Goal: Transaction & Acquisition: Purchase product/service

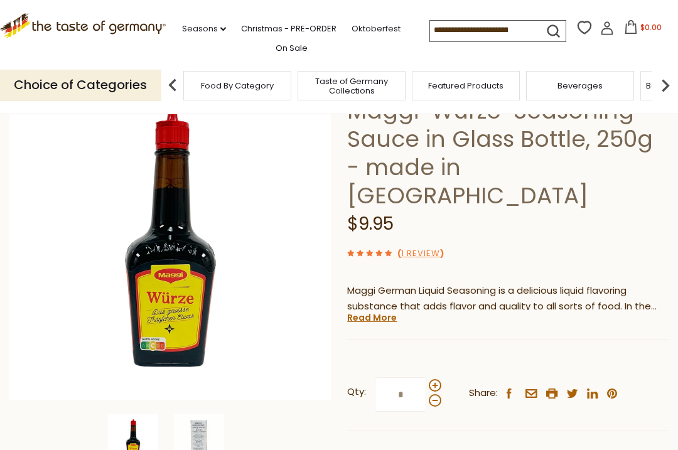
scroll to position [112, 0]
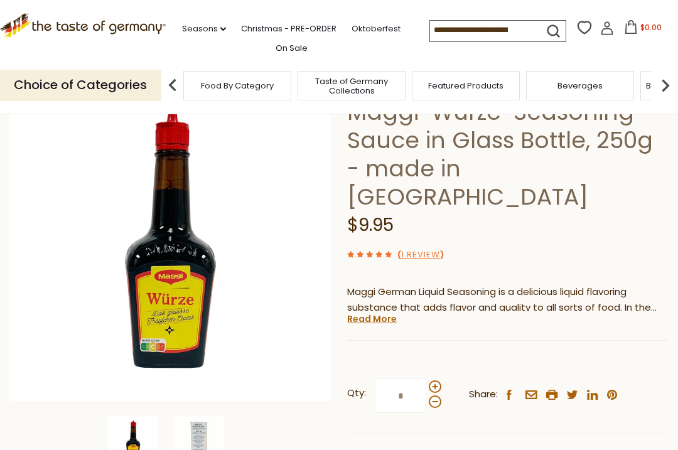
click at [365, 313] on link "Read More" at bounding box center [372, 319] width 50 height 13
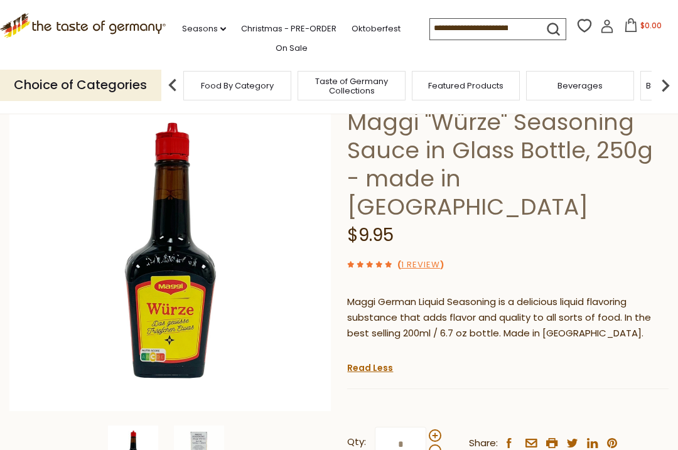
scroll to position [0, 0]
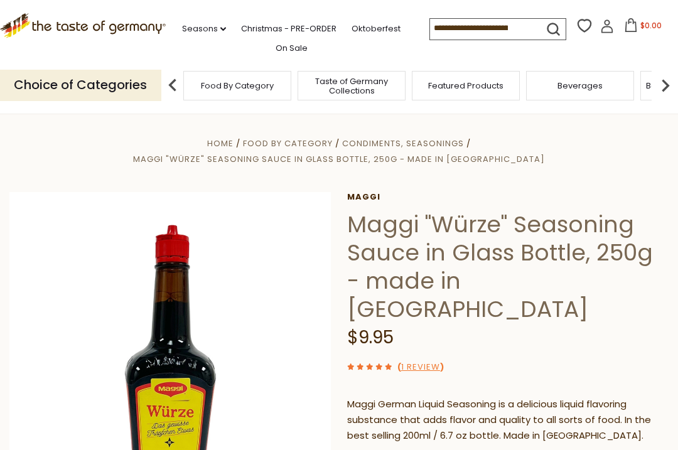
click at [419, 361] on link "1 Review" at bounding box center [420, 367] width 39 height 13
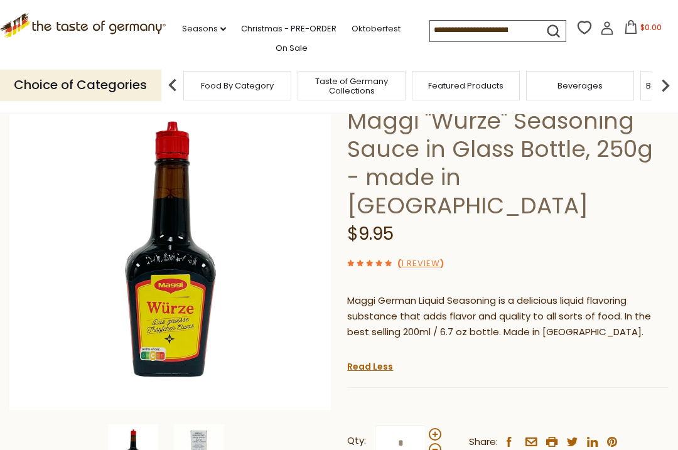
scroll to position [105, 0]
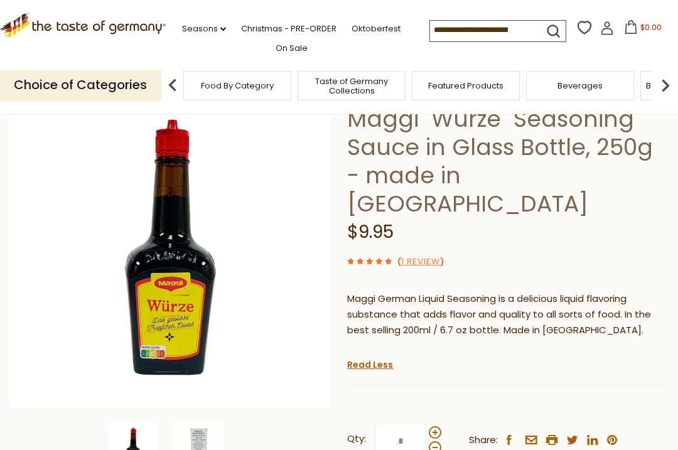
click at [367, 258] on use at bounding box center [370, 261] width 6 height 6
click at [421, 255] on link "1 Review" at bounding box center [420, 261] width 39 height 13
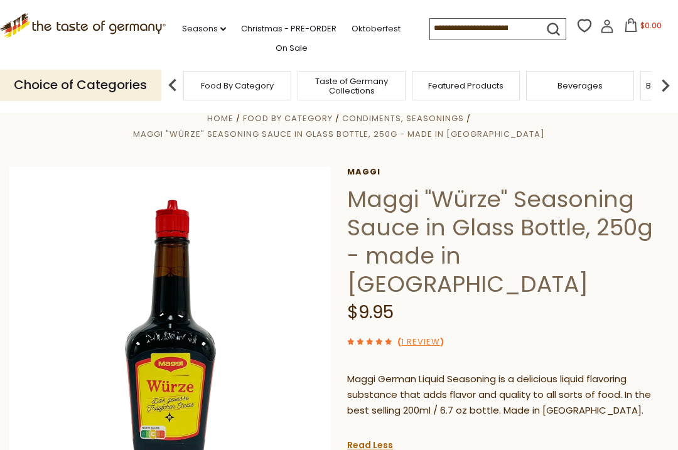
scroll to position [0, 0]
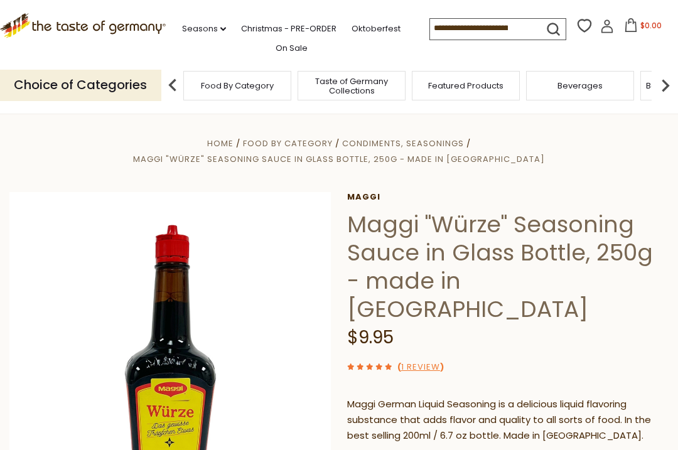
click at [207, 141] on span "Home" at bounding box center [220, 143] width 26 height 12
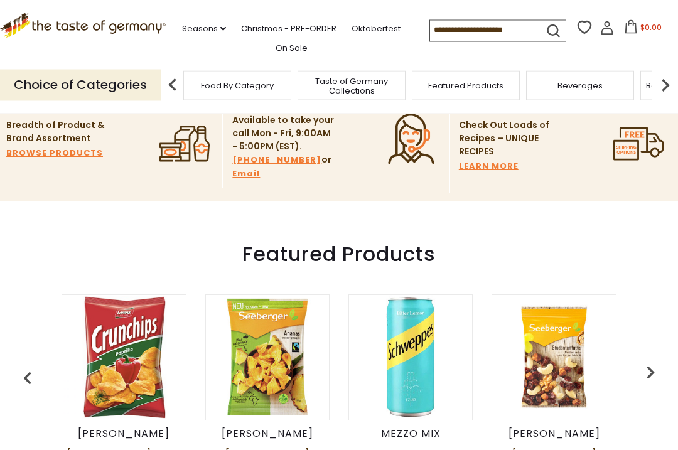
scroll to position [326, 0]
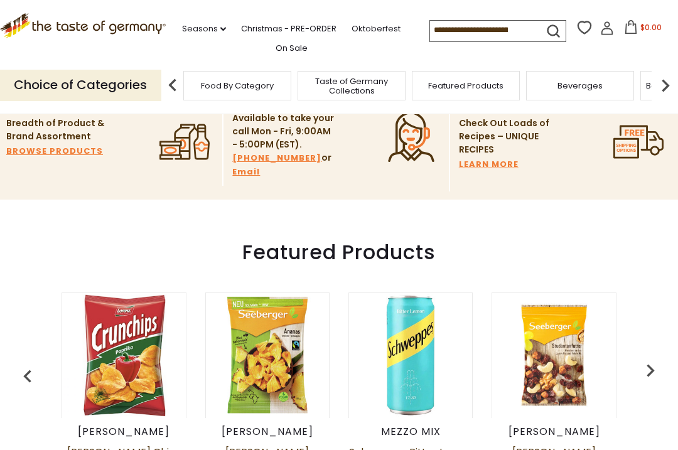
click at [26, 370] on img "button" at bounding box center [27, 376] width 25 height 25
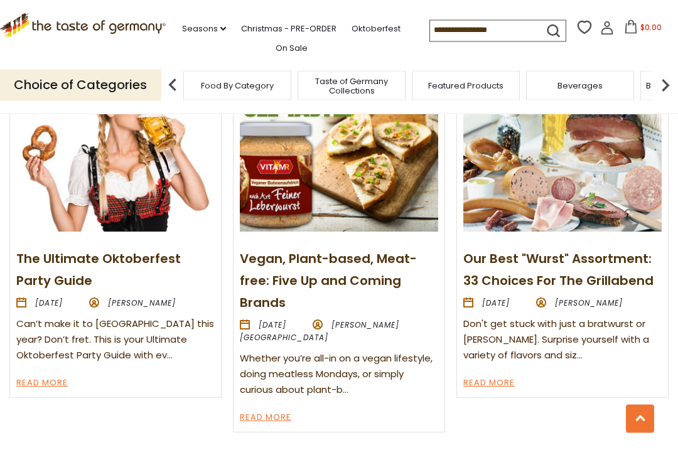
scroll to position [1353, 0]
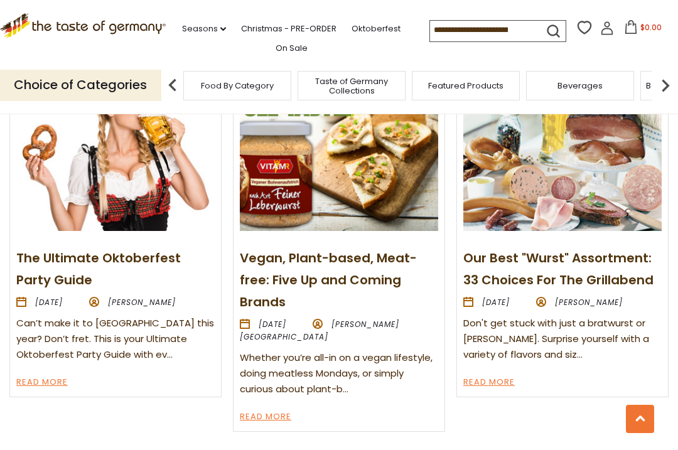
click at [478, 375] on link "Read More" at bounding box center [488, 382] width 51 height 15
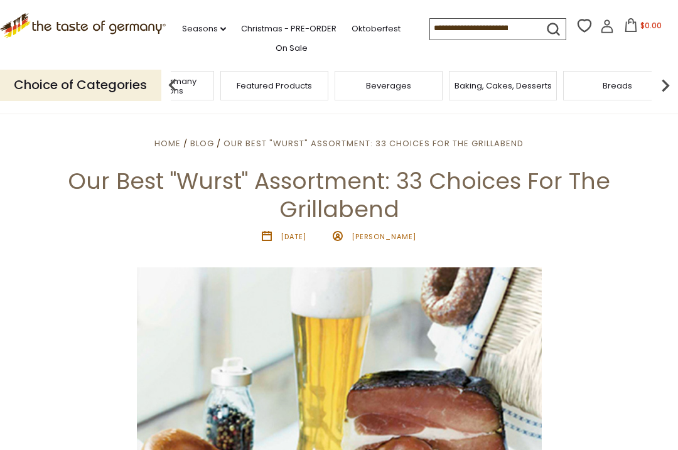
click at [340, 85] on div "Candy" at bounding box center [286, 86] width 108 height 30
click at [173, 82] on img at bounding box center [172, 85] width 25 height 25
click at [225, 83] on div "Breads" at bounding box center [171, 86] width 108 height 30
click at [171, 78] on img at bounding box center [172, 85] width 25 height 25
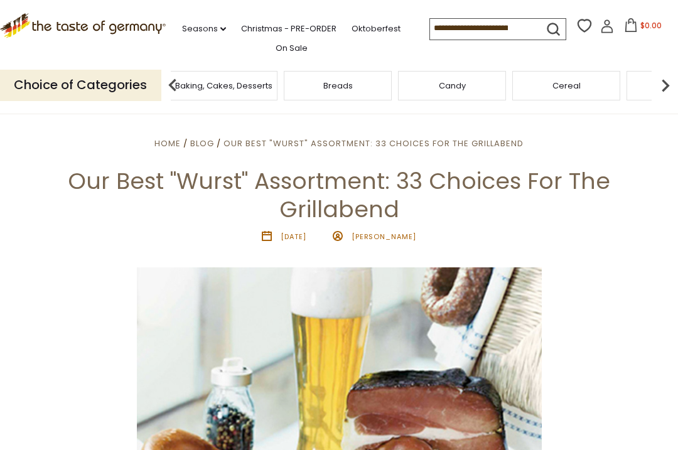
click at [173, 82] on img at bounding box center [172, 85] width 25 height 25
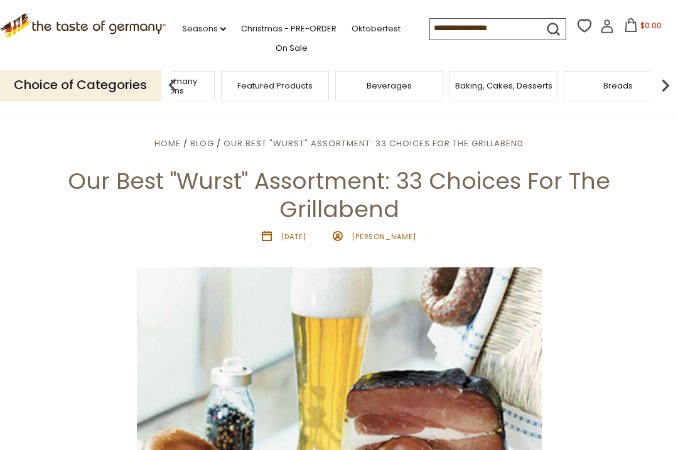
click at [211, 83] on span "Taste of Germany Collections" at bounding box center [160, 86] width 100 height 19
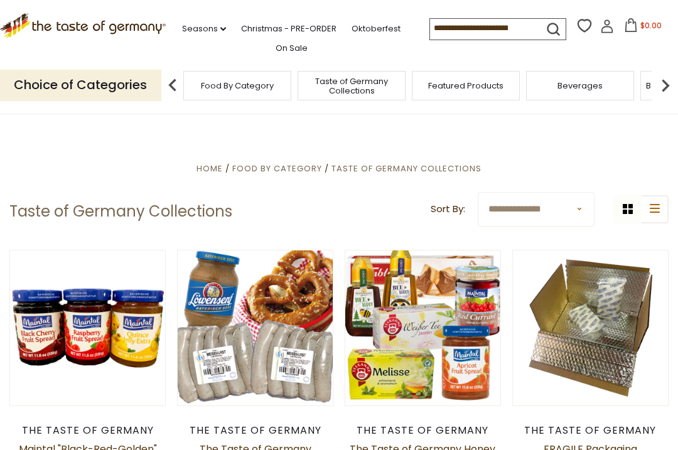
click at [190, 26] on link "Seasons dropdown_arrow" at bounding box center [204, 29] width 44 height 14
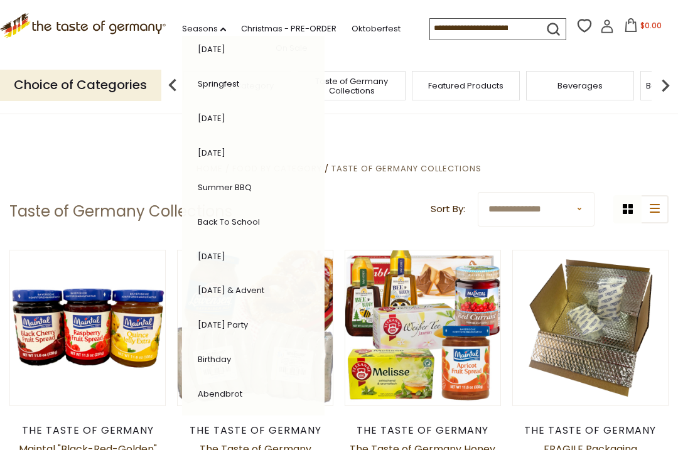
scroll to position [218, 0]
click at [212, 388] on link "Abendbrot" at bounding box center [220, 394] width 45 height 12
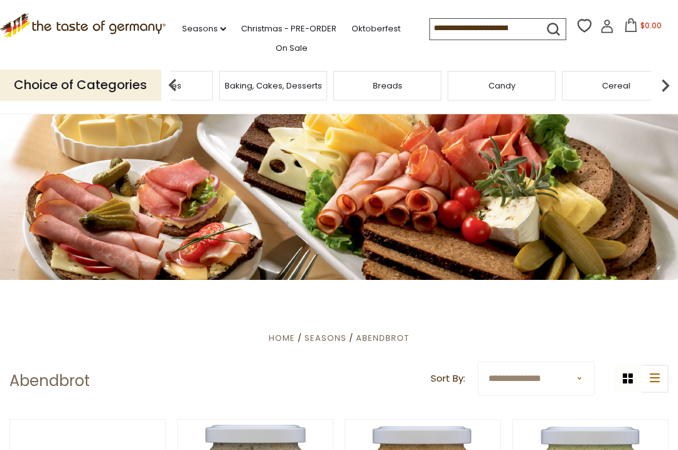
click at [373, 83] on span "Breads" at bounding box center [388, 85] width 30 height 9
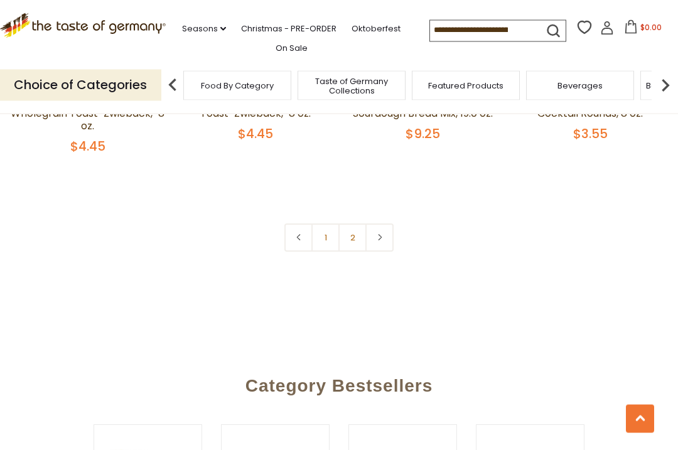
scroll to position [2790, 0]
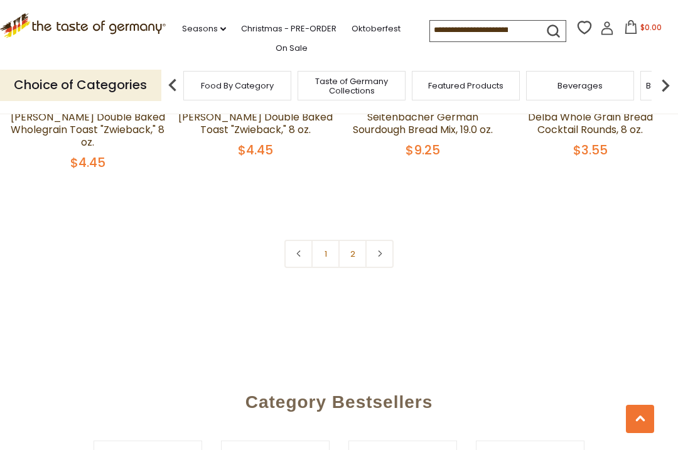
click at [352, 268] on link "2" at bounding box center [352, 254] width 28 height 28
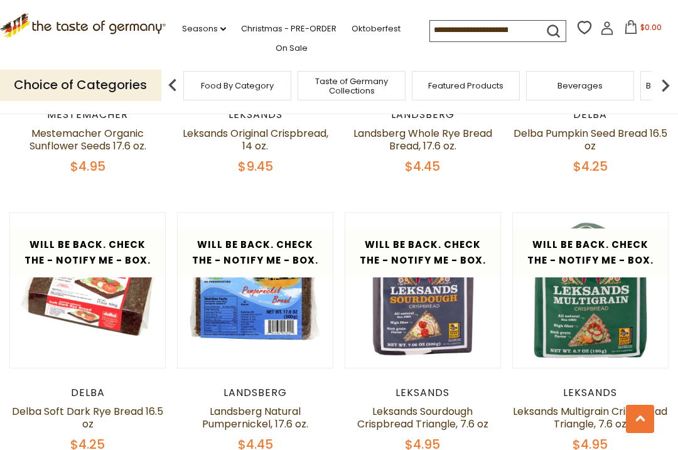
scroll to position [485, 0]
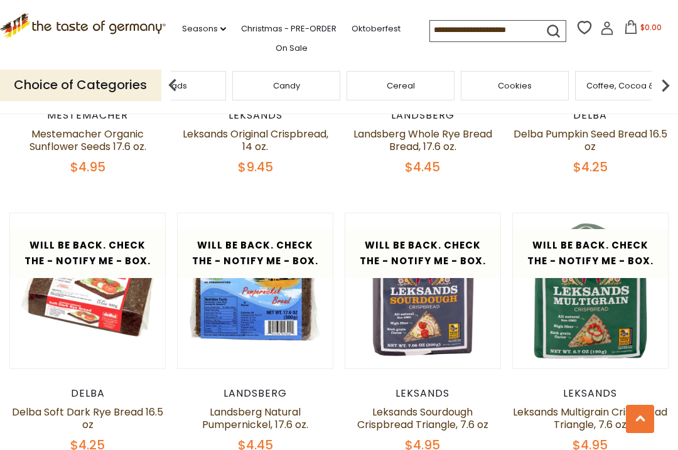
click at [340, 82] on div "Candy" at bounding box center [286, 86] width 108 height 30
click at [175, 84] on img at bounding box center [172, 85] width 25 height 25
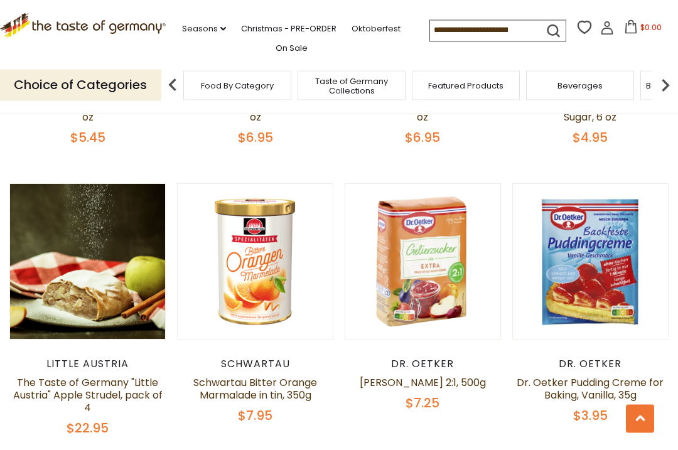
scroll to position [2549, 0]
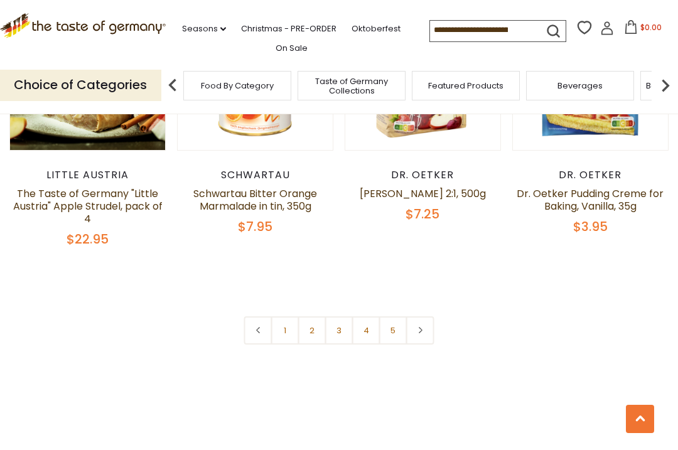
click at [310, 316] on link "2" at bounding box center [312, 330] width 28 height 28
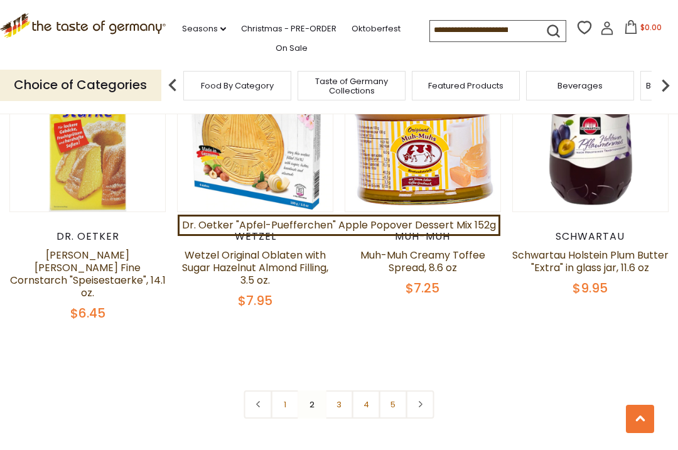
scroll to position [2736, 0]
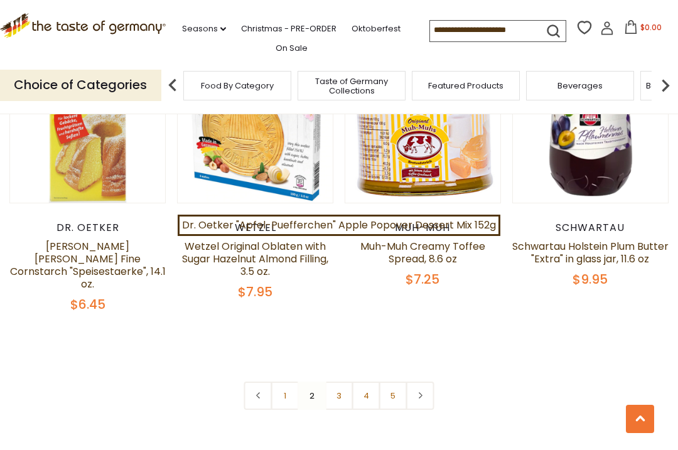
click at [337, 382] on link "3" at bounding box center [339, 396] width 28 height 28
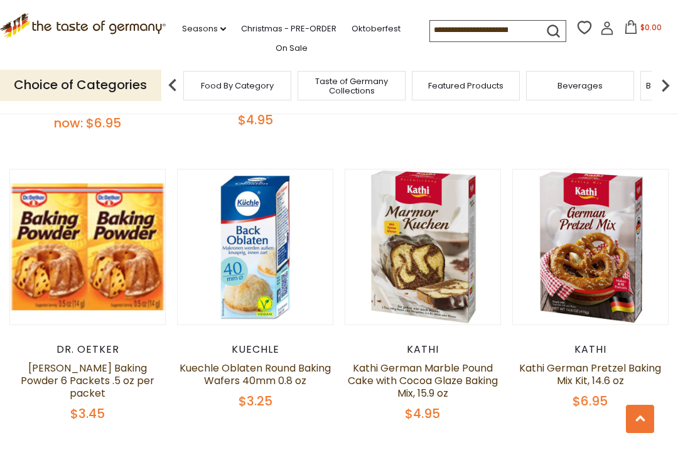
scroll to position [2014, 0]
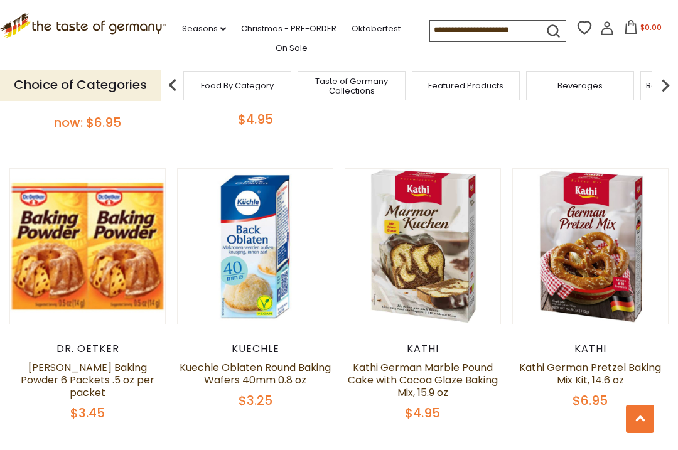
click at [392, 380] on link "Kathi German Marble Pound Cake with Cocoa Glaze Baking Mix, 15.9 oz" at bounding box center [423, 380] width 150 height 40
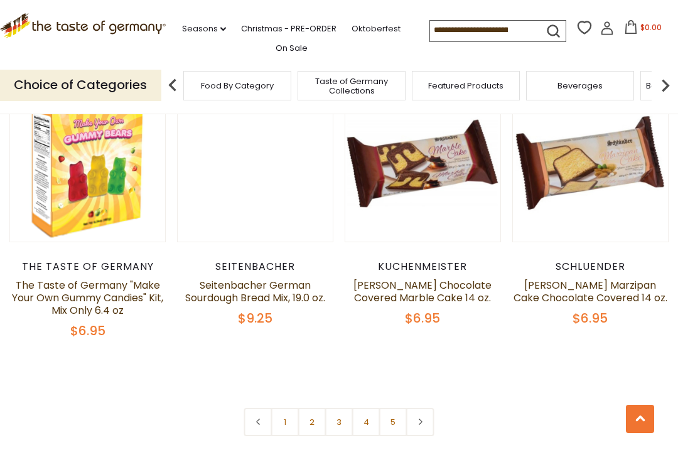
scroll to position [2667, 0]
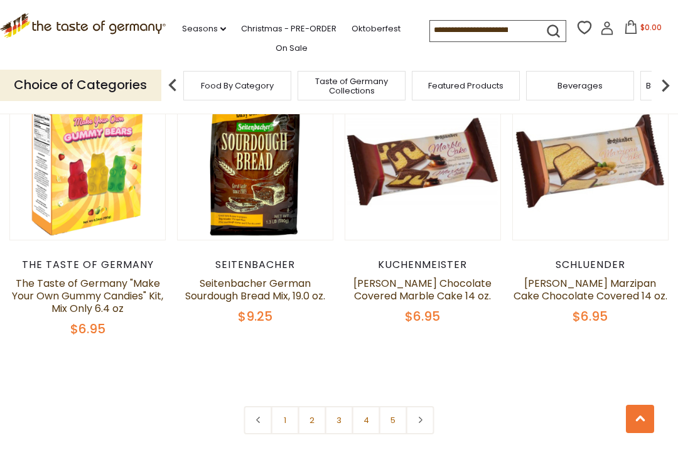
click at [343, 427] on link "3" at bounding box center [339, 420] width 28 height 28
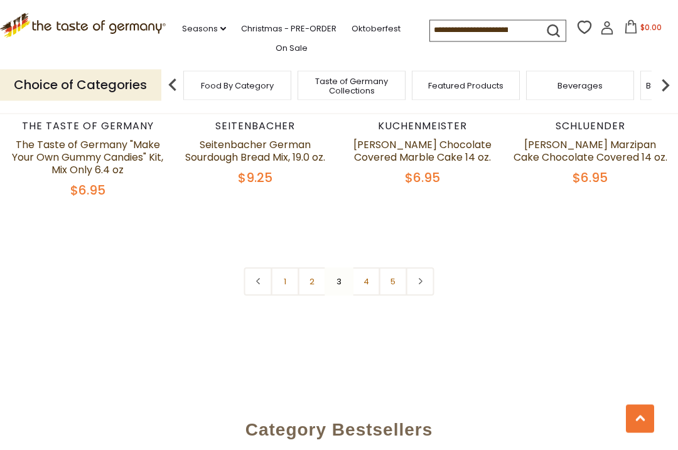
scroll to position [2806, 0]
click at [369, 291] on link "4" at bounding box center [366, 281] width 28 height 28
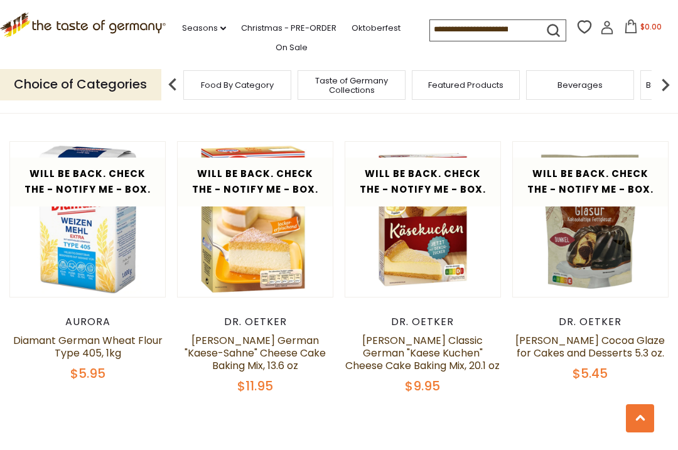
scroll to position [2604, 0]
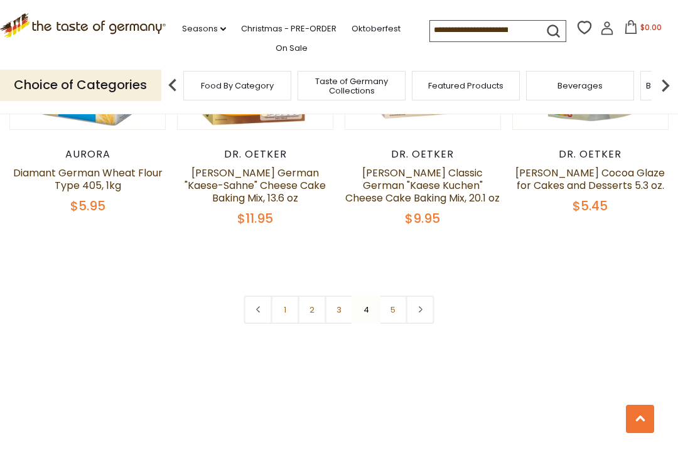
click at [391, 296] on link "5" at bounding box center [393, 310] width 28 height 28
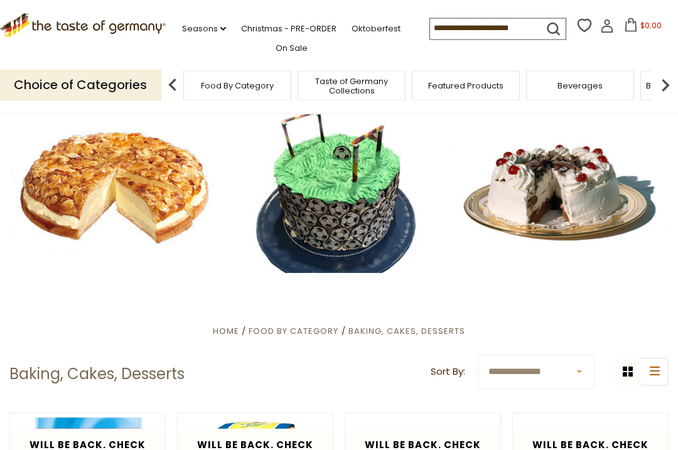
scroll to position [0, 0]
